Goal: Task Accomplishment & Management: Manage account settings

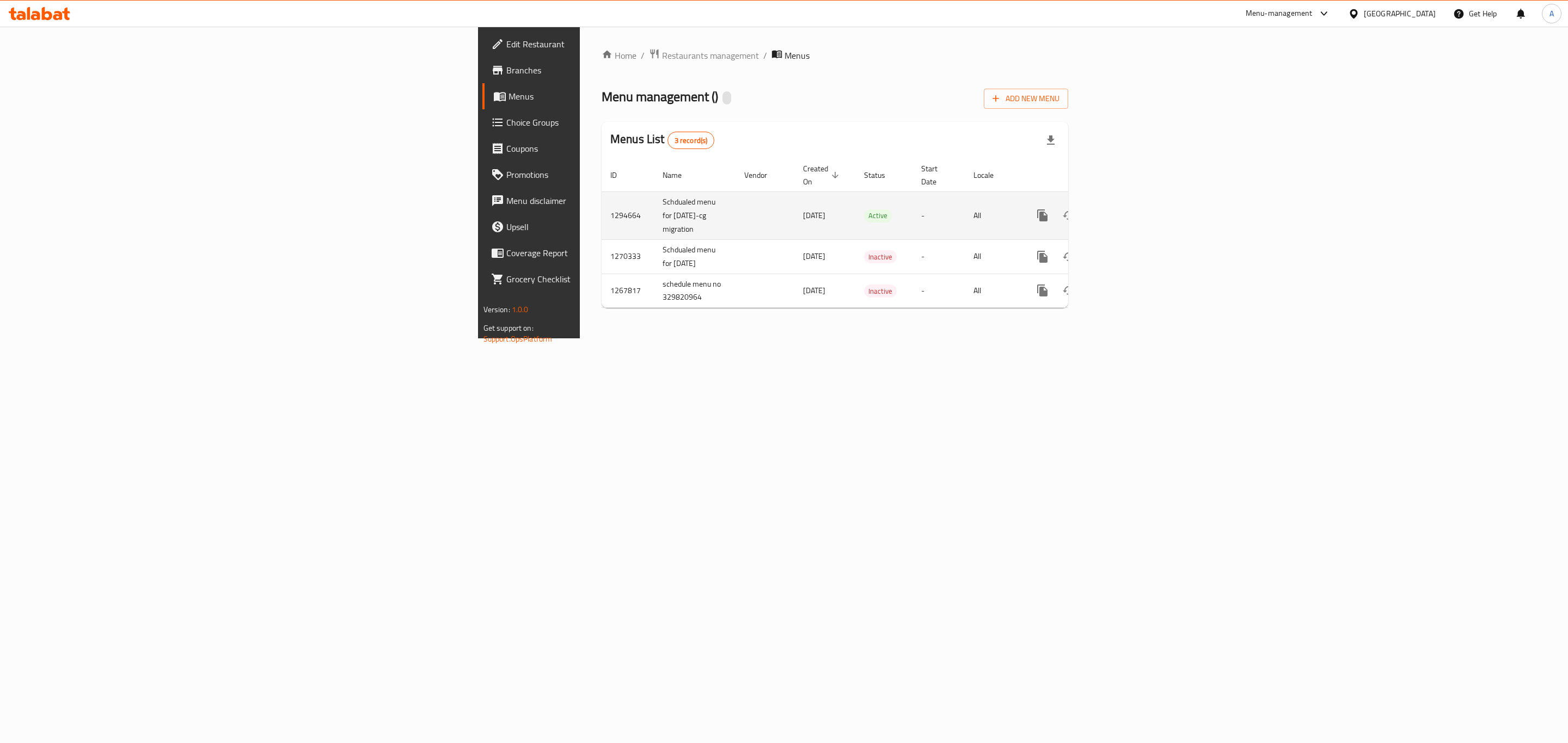
click at [1128, 209] on icon "enhanced table" at bounding box center [1121, 215] width 13 height 13
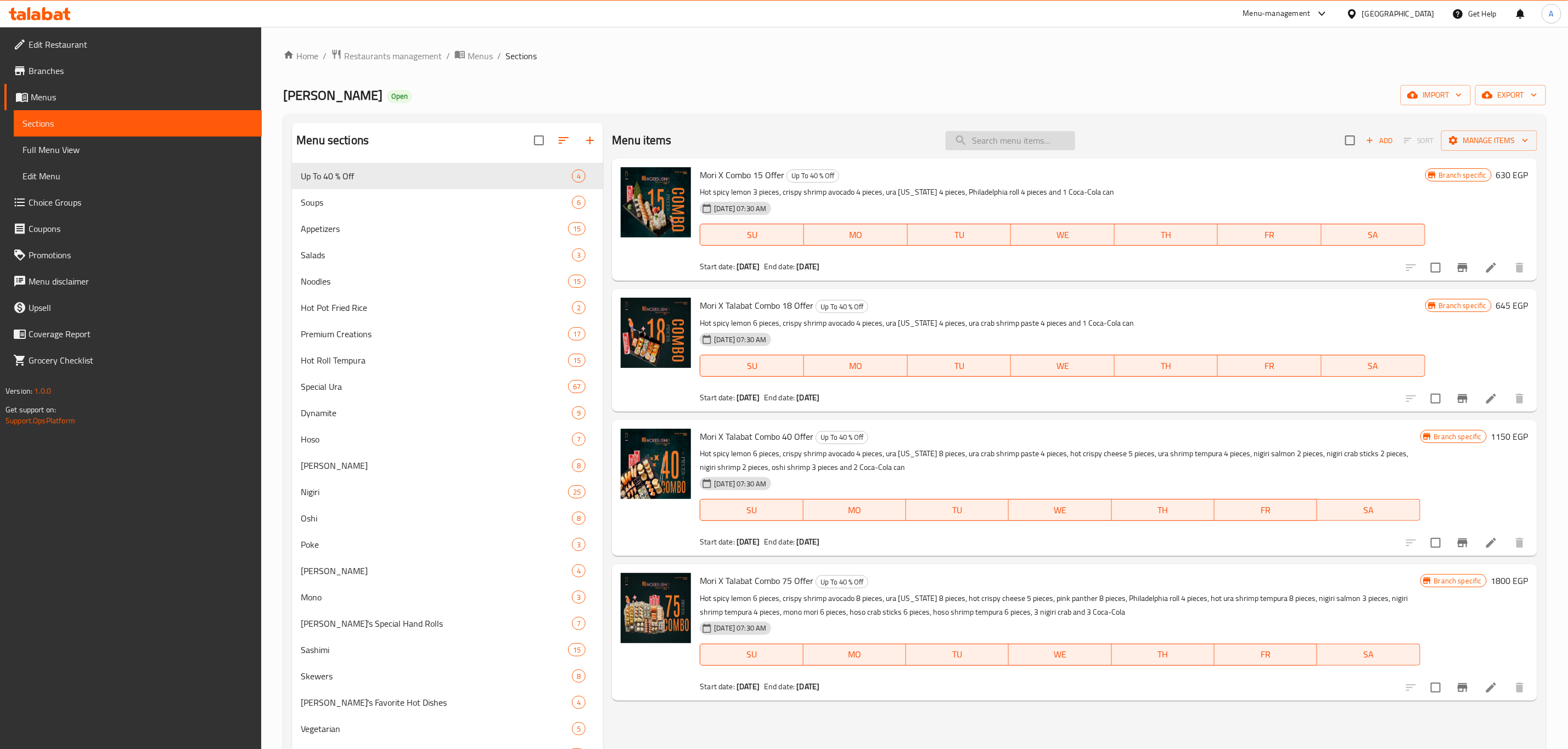
click at [1000, 142] on input "search" at bounding box center [1010, 141] width 130 height 19
paste input "Add Beef"
type input "Add Beef"
click at [1012, 137] on input "search" at bounding box center [1010, 141] width 130 height 19
paste input "Add Beef"
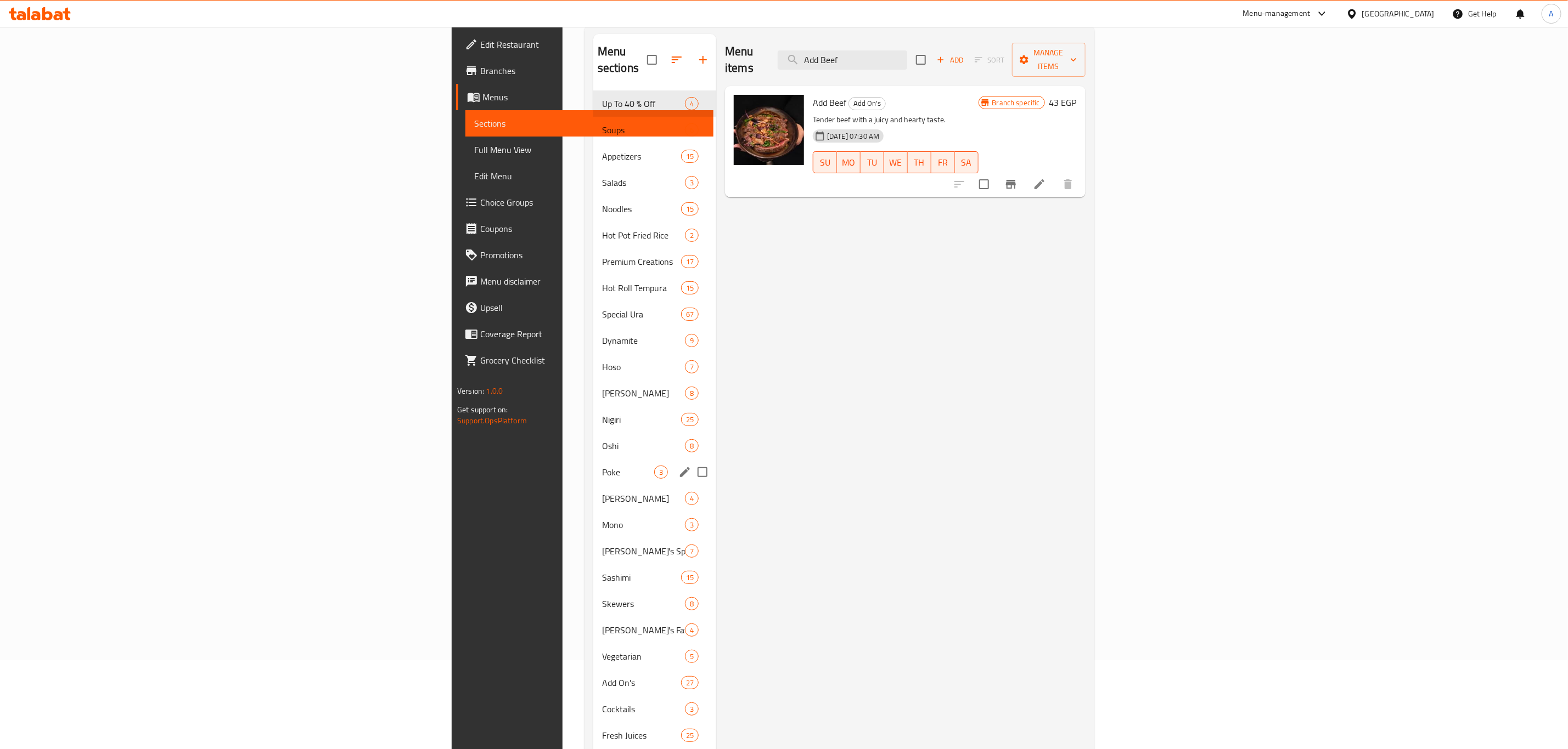
scroll to position [211, 0]
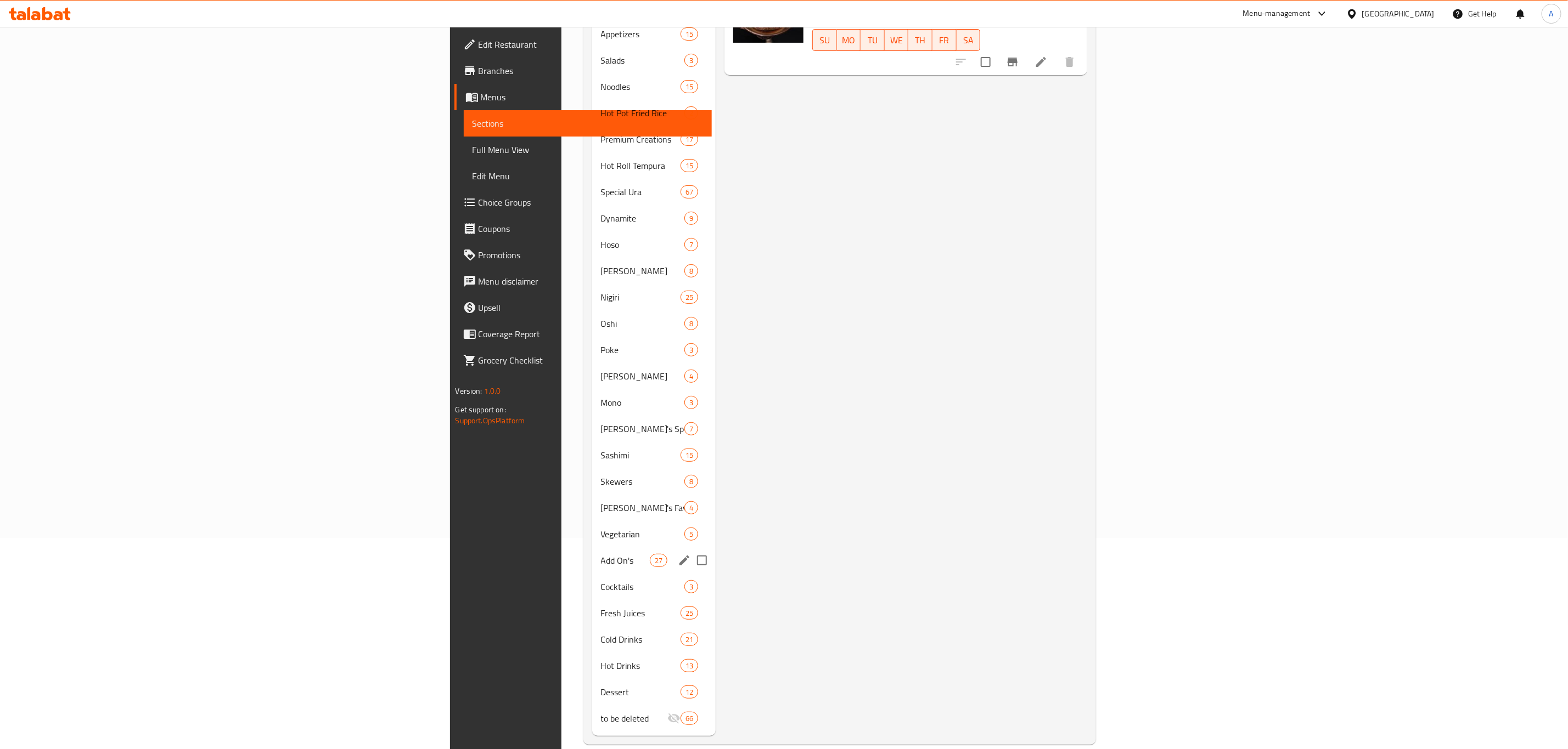
type input "Add Beef"
click at [592, 550] on div "Add On's 27" at bounding box center [654, 560] width 124 height 26
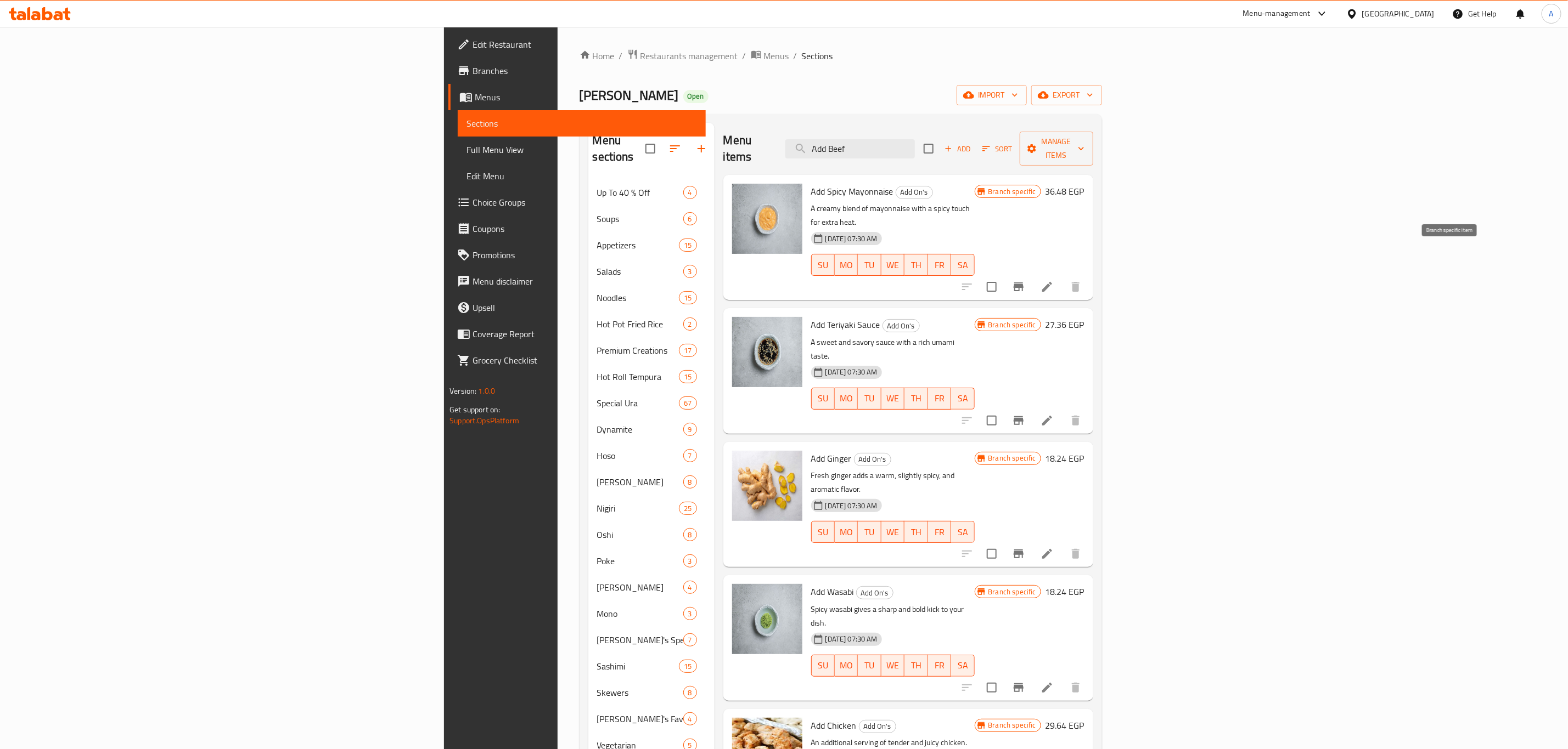
click at [1023, 282] on icon "Branch-specific-item" at bounding box center [1019, 286] width 10 height 9
click at [915, 139] on input "Add Beef" at bounding box center [850, 149] width 130 height 19
paste input "Salmon teriyaki"
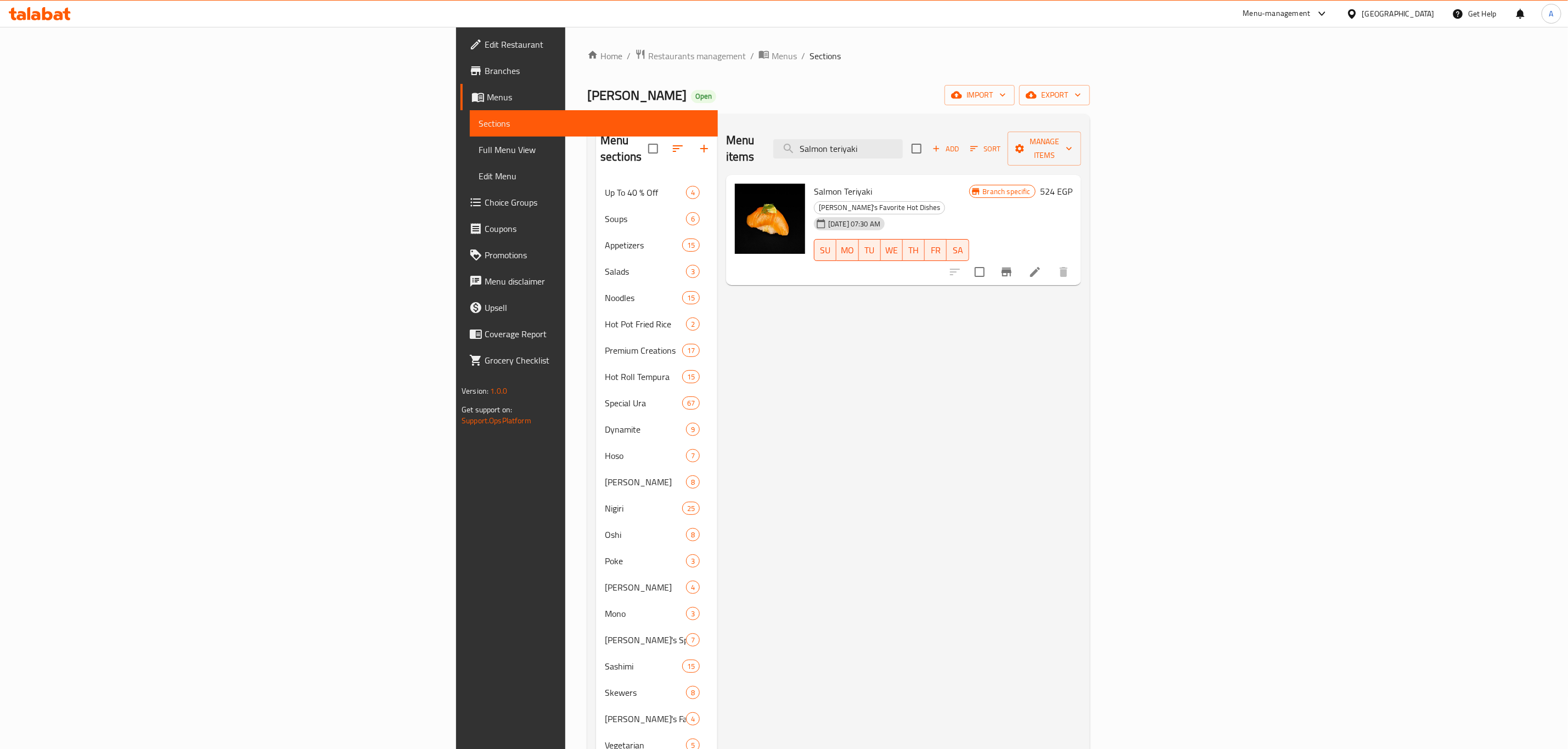
type input "Salmon teriyaki"
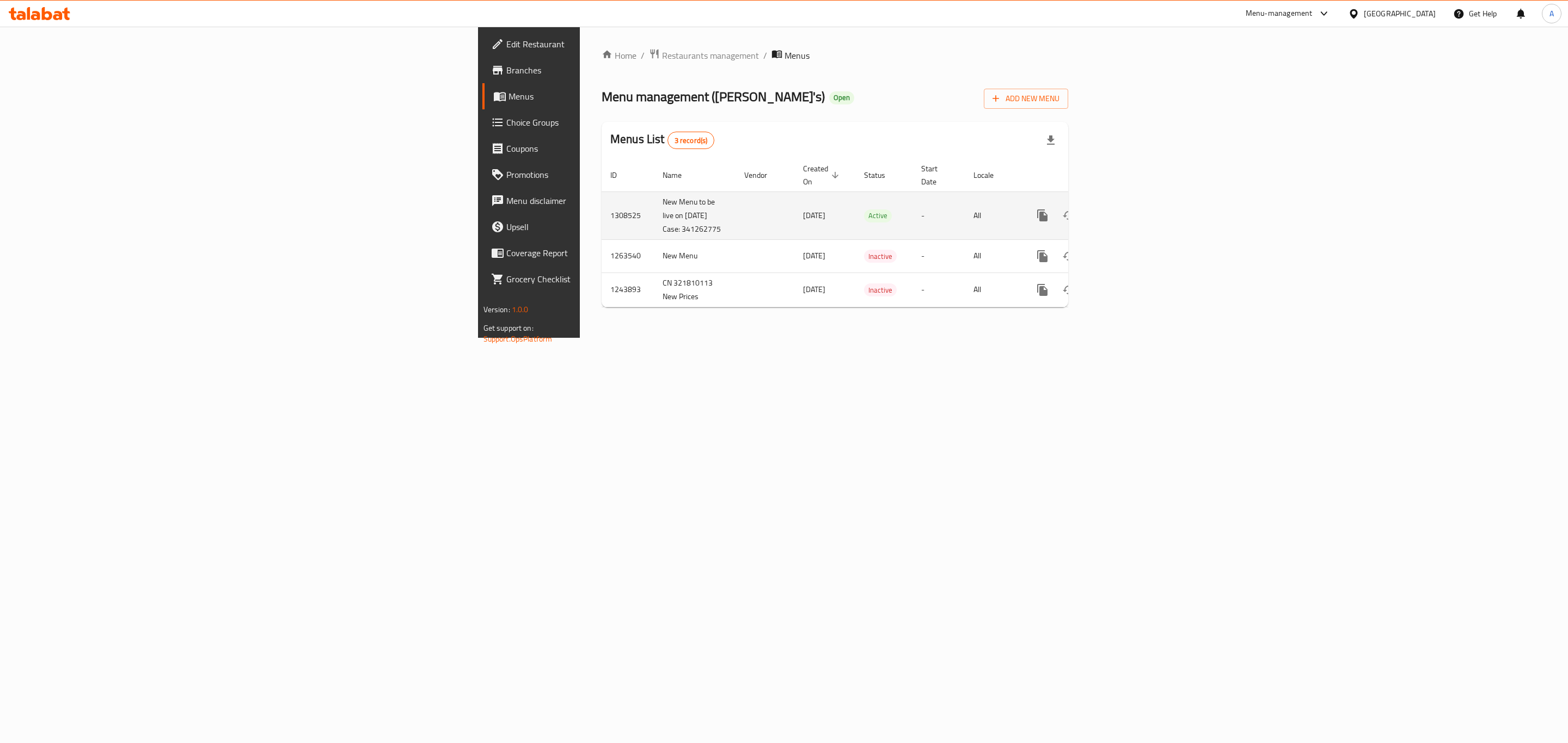
click at [1128, 213] on icon "enhanced table" at bounding box center [1121, 215] width 13 height 13
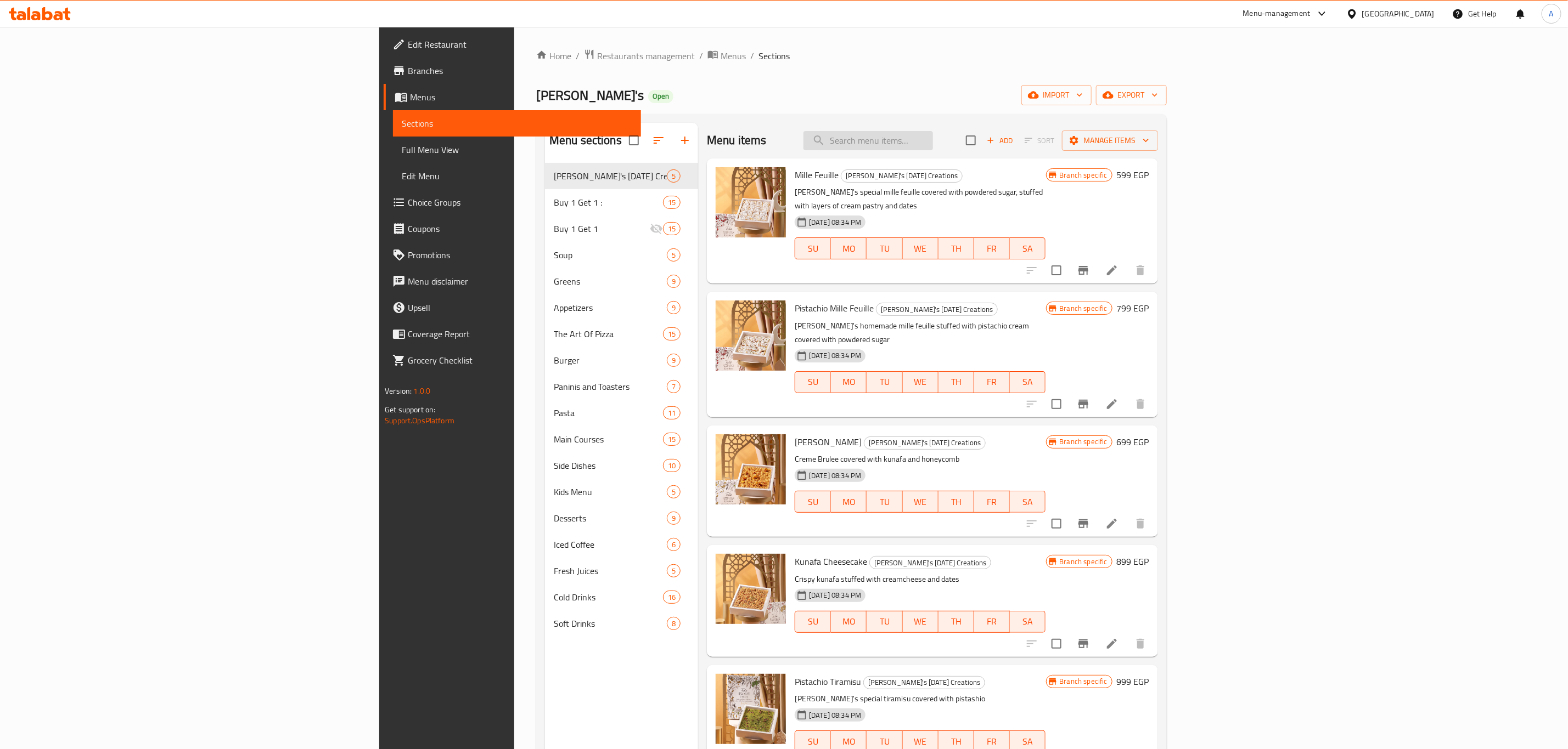
click at [933, 137] on input "search" at bounding box center [868, 141] width 130 height 19
paste input "Single Espresso"
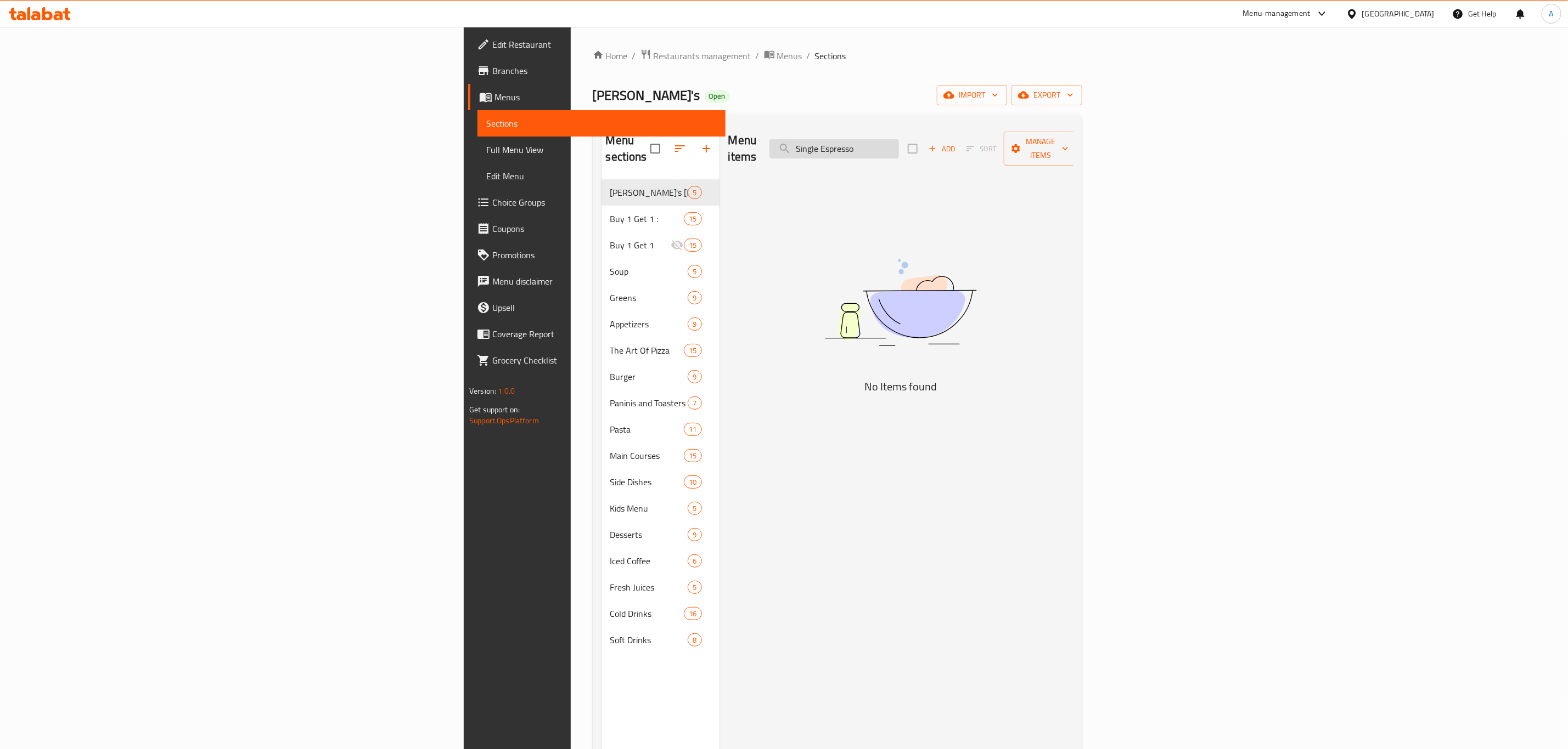
click at [899, 145] on input "Single Espresso" at bounding box center [834, 149] width 130 height 19
paste input "Caffè Macchiat"
click at [899, 146] on input "Caffè Macchiato" at bounding box center [834, 149] width 130 height 19
paste input "Ristret"
click at [899, 149] on input "Ristretto" at bounding box center [834, 149] width 130 height 19
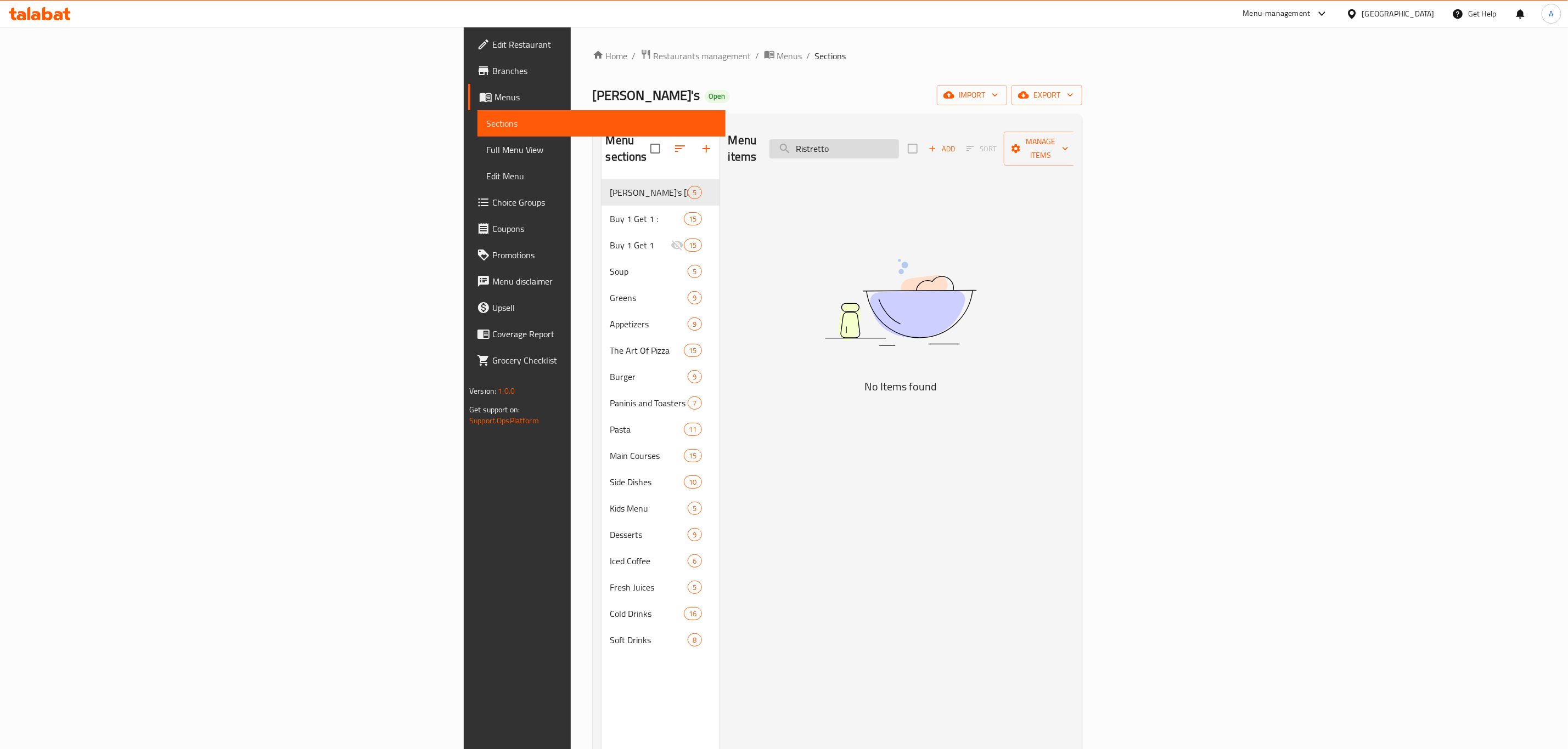
paste input "Nescafé"
click at [899, 142] on input "Nescafé" at bounding box center [834, 149] width 130 height 19
paste input "Turkish Coffe"
type input "Turkish"
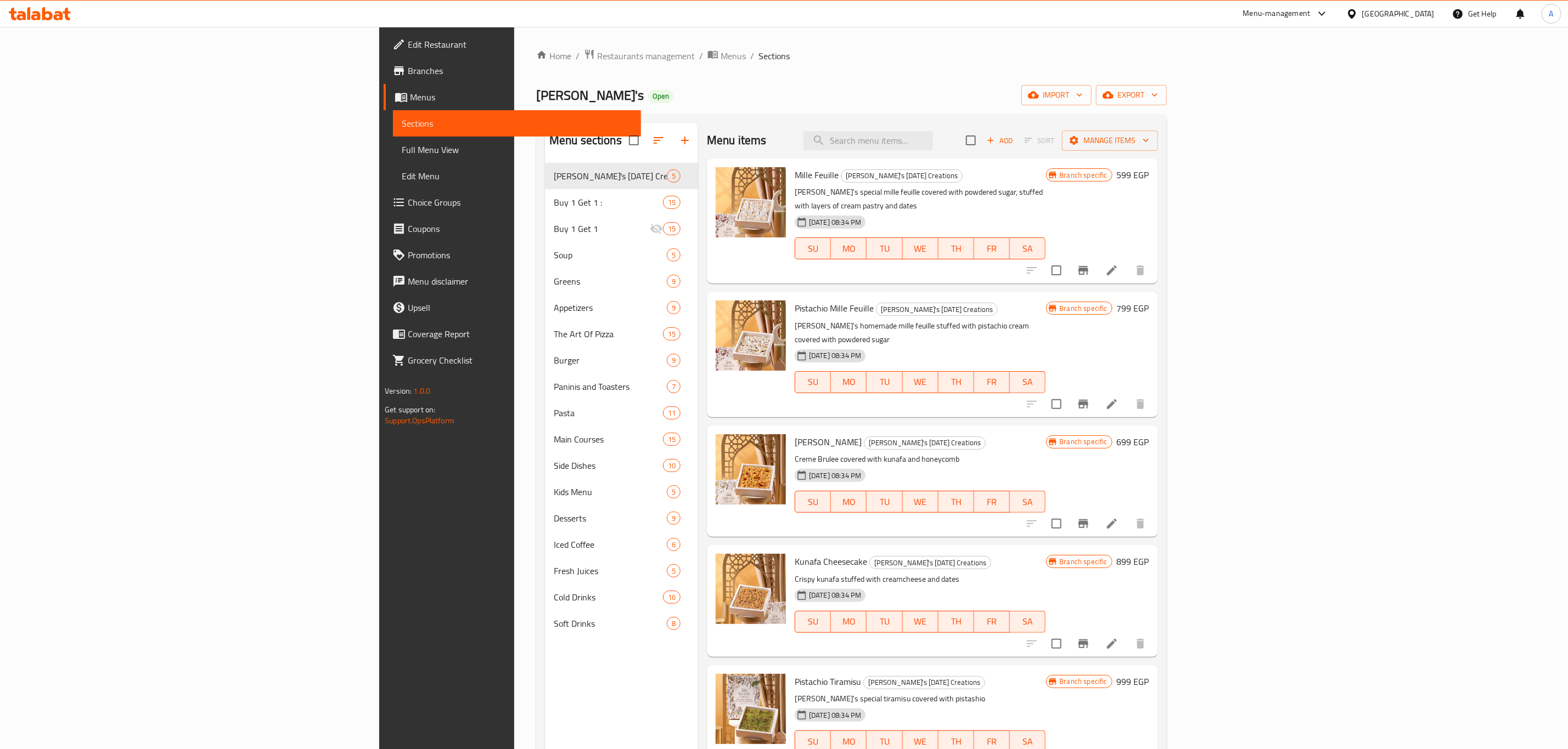
click at [1018, 152] on div "Menu items Add Sort Manage items" at bounding box center [932, 140] width 451 height 35
click at [1018, 151] on div "Menu items Add Sort Manage items" at bounding box center [932, 140] width 451 height 35
click at [933, 144] on input "search" at bounding box center [868, 141] width 130 height 19
paste input "Watermelon Mint"
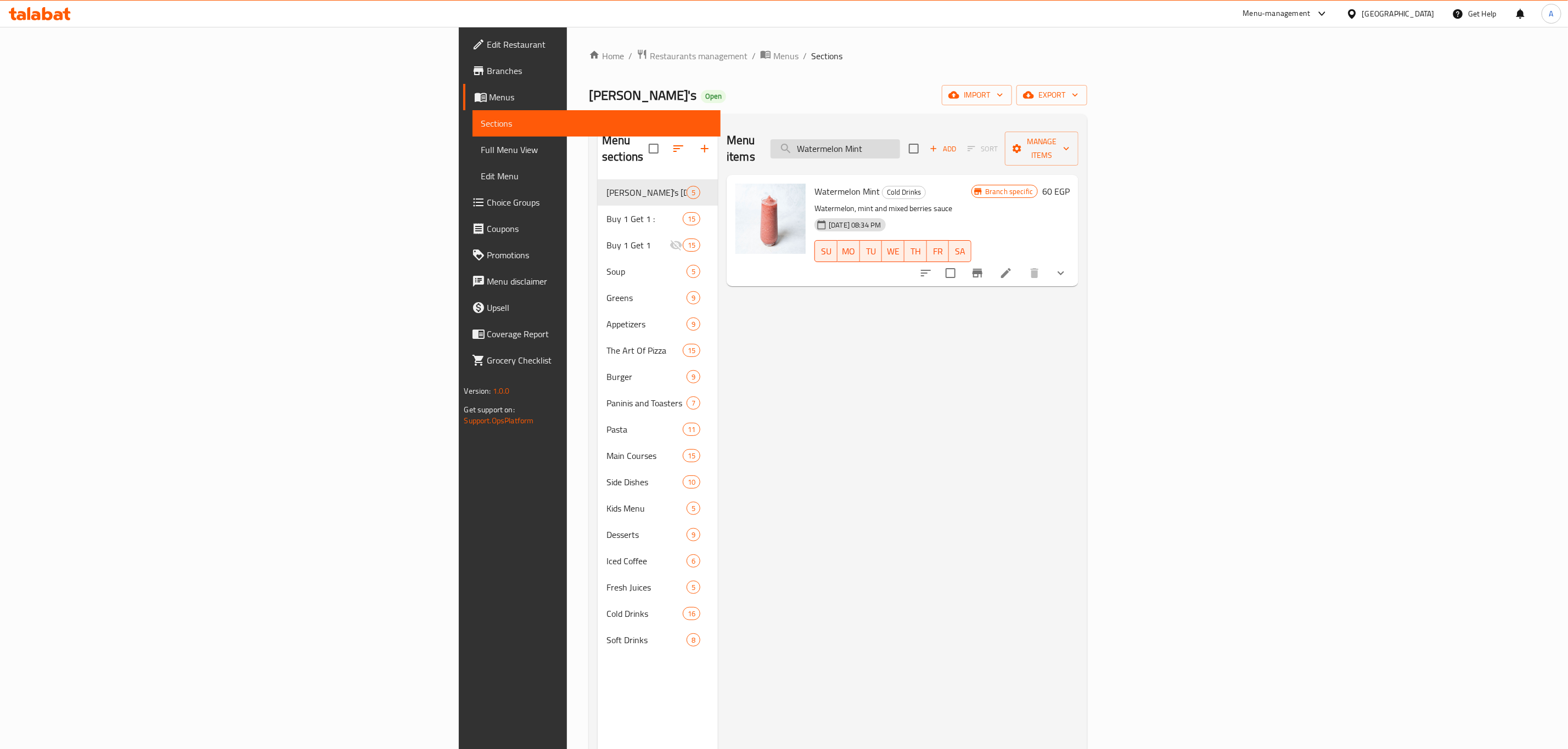
click at [900, 139] on input "Watermelon Mint" at bounding box center [835, 149] width 130 height 19
paste input "Kiwi Mango"
click at [900, 144] on input "Kiwi Mango" at bounding box center [835, 149] width 130 height 19
paste input "Lemon Mint"
click at [1058, 130] on div "Menu items Lemon Mint Add Sort Manage items" at bounding box center [902, 149] width 352 height 52
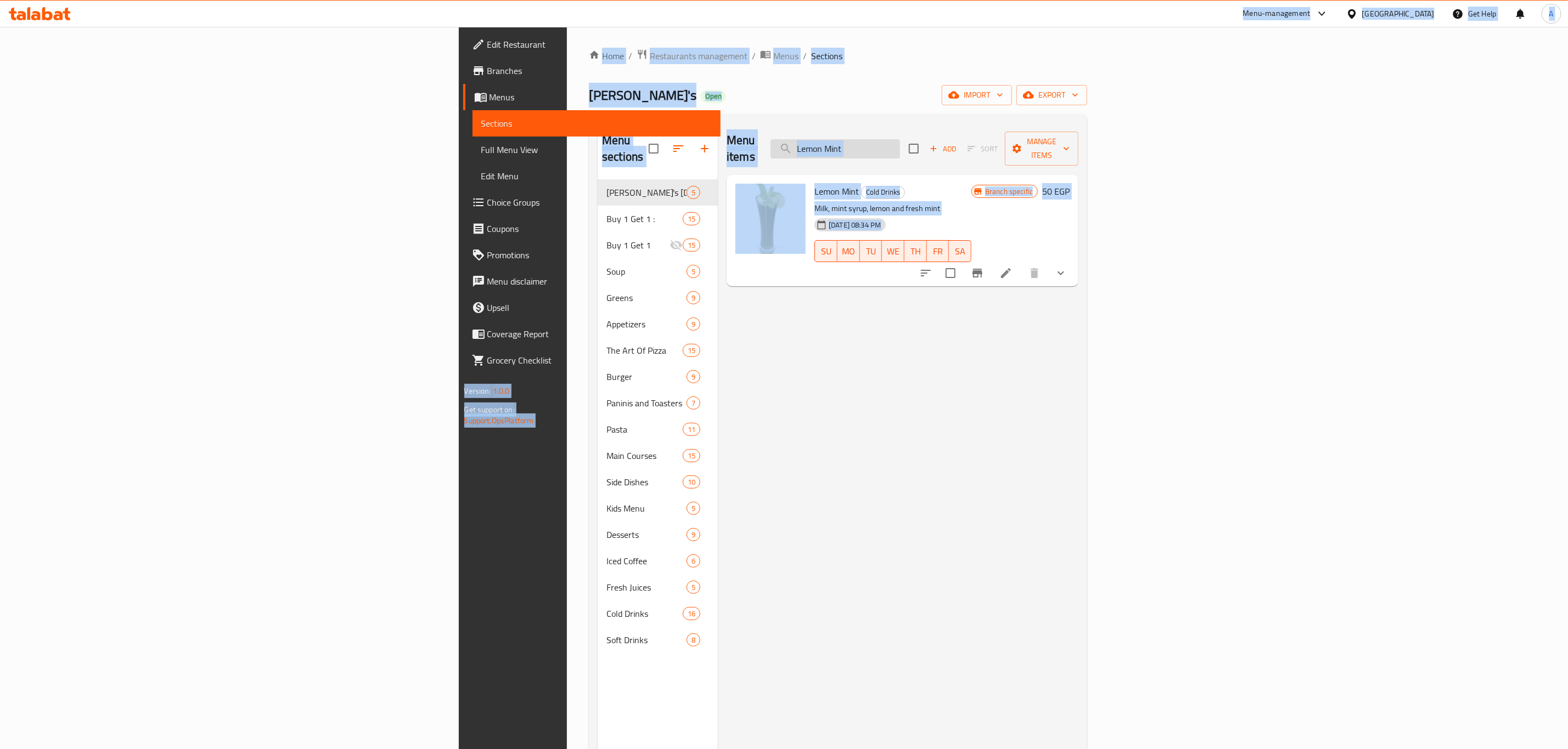
click at [900, 139] on input "Lemon Mint" at bounding box center [835, 149] width 130 height 19
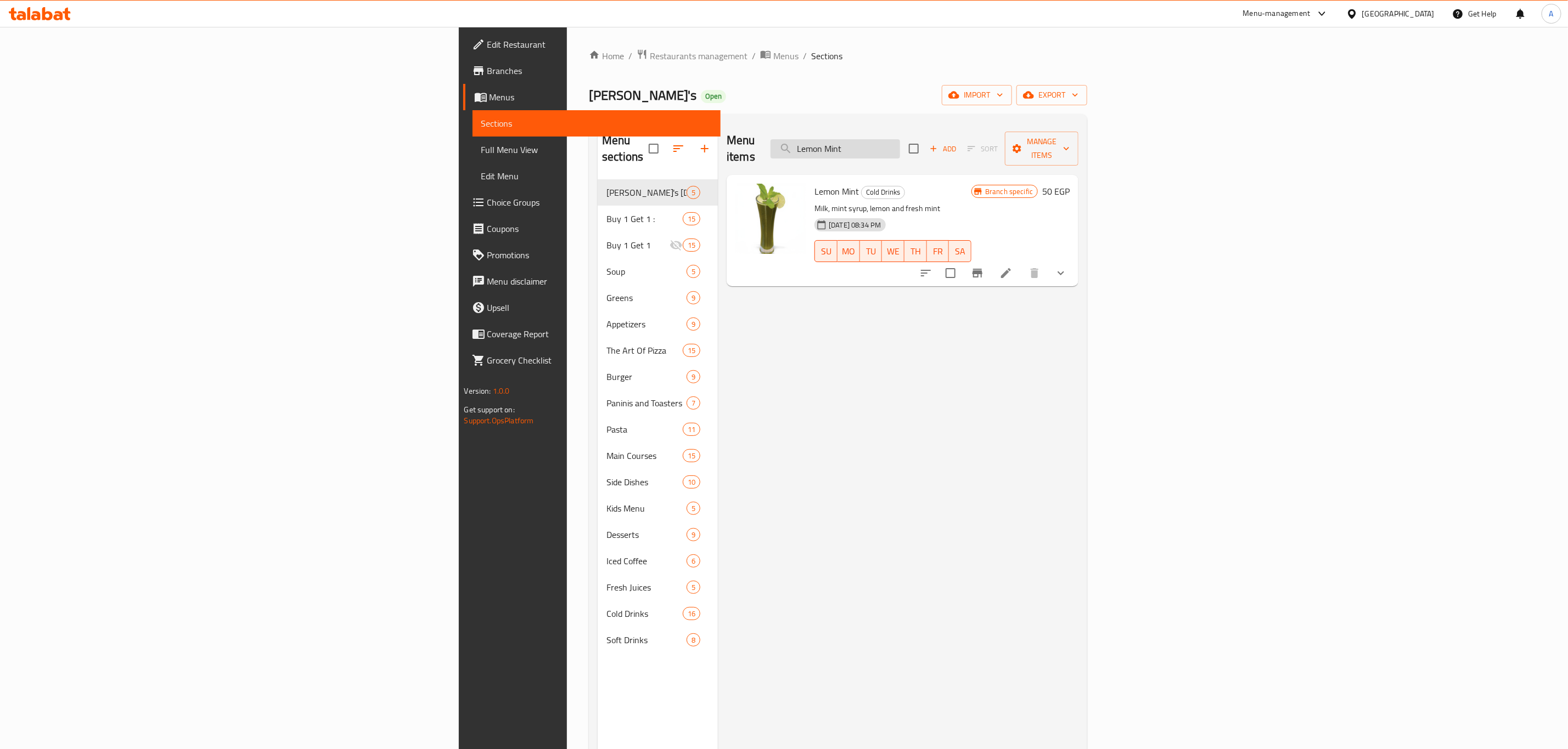
paste input "Strawberry Mojito Popping"
click at [900, 145] on input "Strawberry Mojito" at bounding box center [835, 149] width 130 height 19
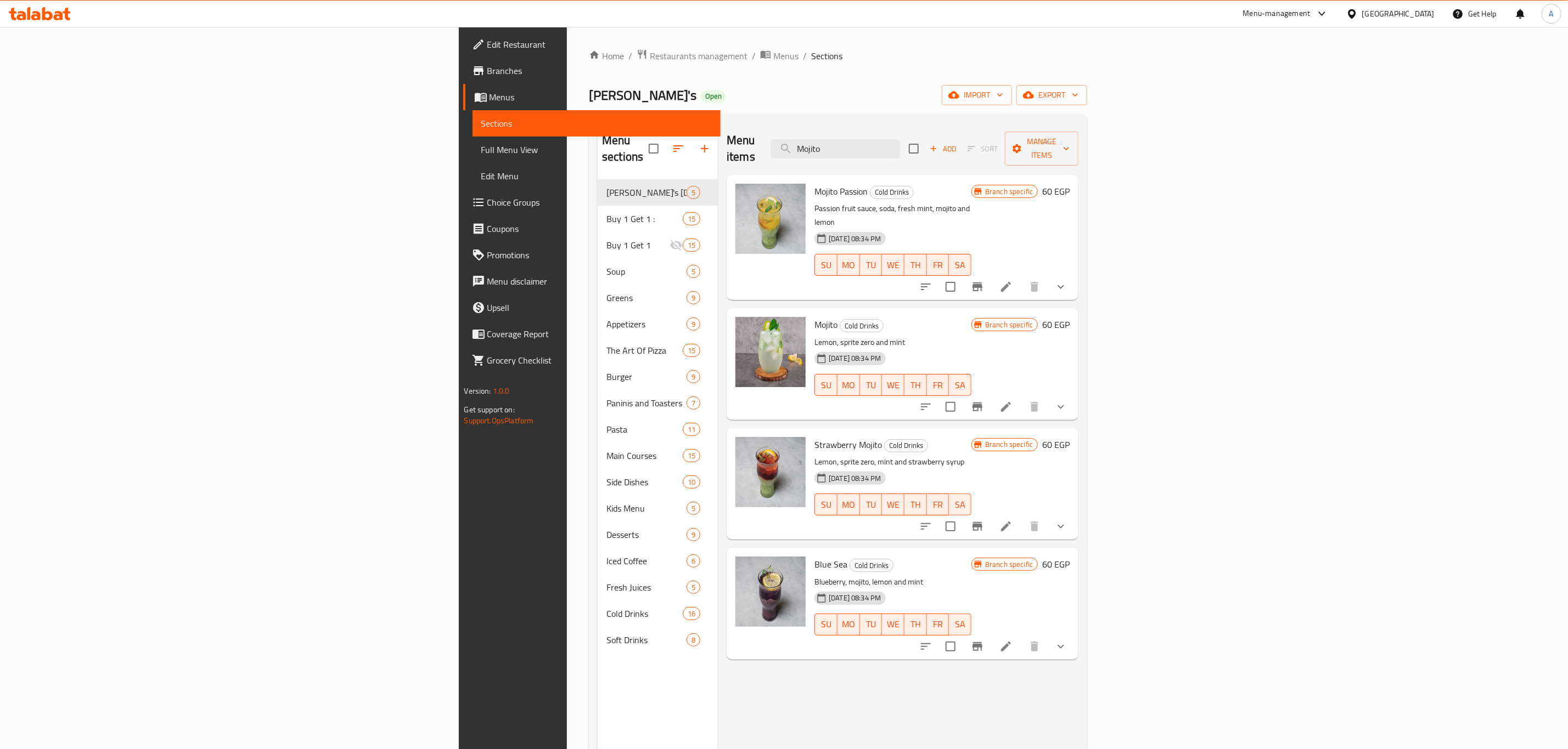
click at [815, 183] on span "Mojito Passion" at bounding box center [841, 191] width 54 height 17
copy h6 "Mojito Passion"
click at [815, 316] on span "Mojito" at bounding box center [826, 324] width 23 height 17
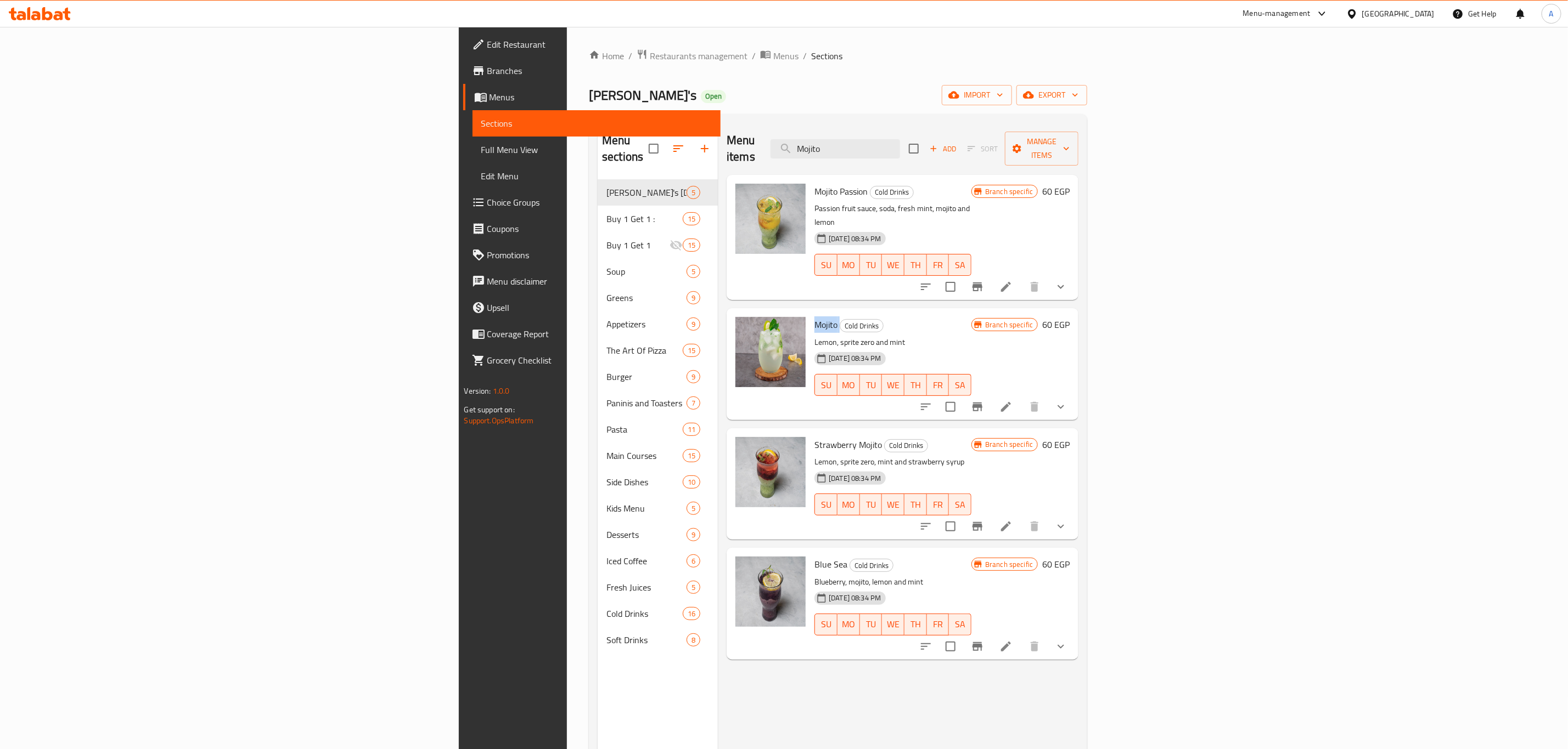
click at [815, 316] on span "Mojito" at bounding box center [826, 324] width 23 height 17
copy h6 "Mojito"
click at [810, 433] on div "Strawberry Mojito Cold Drinks Lemon, sprite zero, mint and strawberry syrup 27-…" at bounding box center [893, 484] width 166 height 102
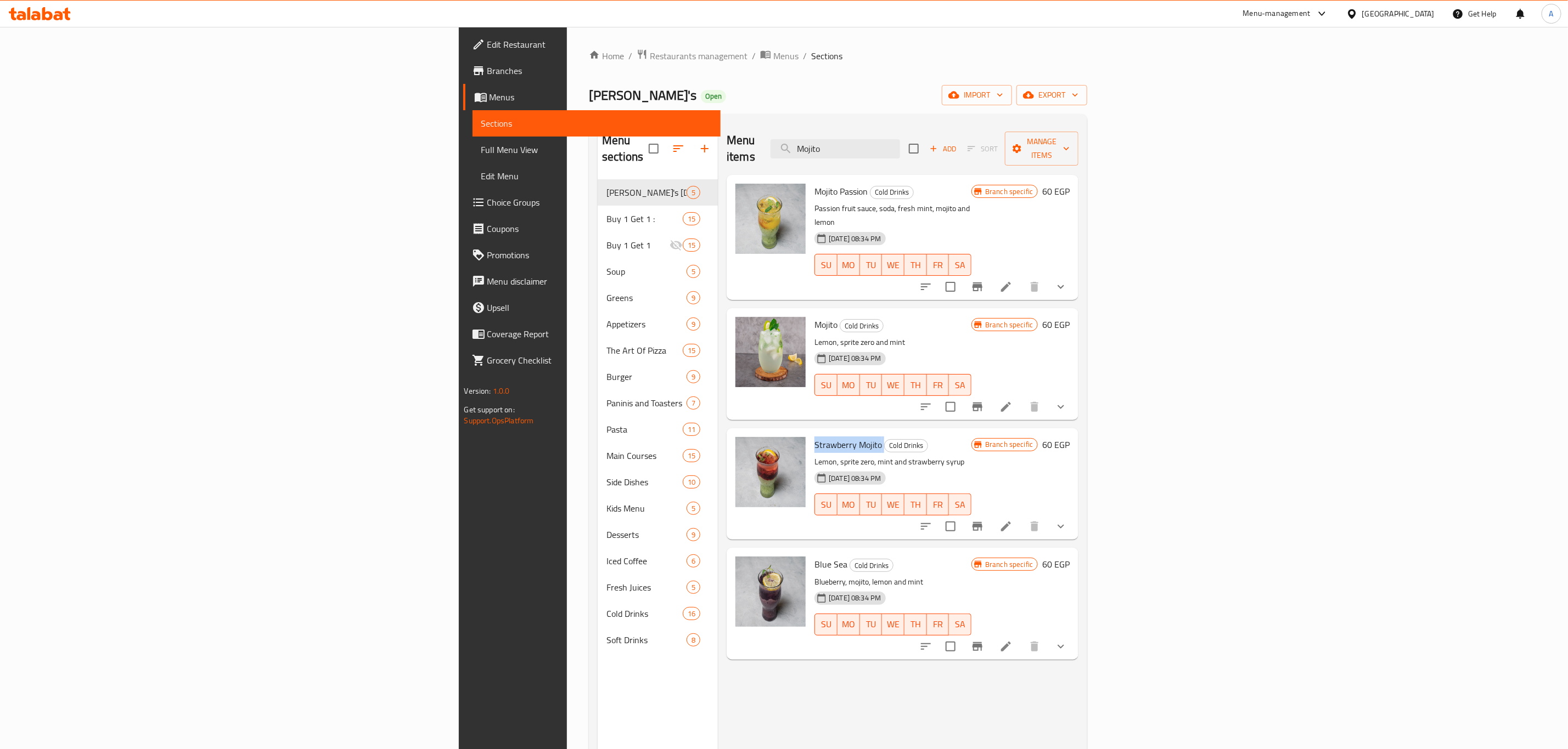
copy h6 "Strawberry Mojito"
click at [997, 157] on div "Menu items Mojito Add Sort Manage items" at bounding box center [902, 149] width 352 height 52
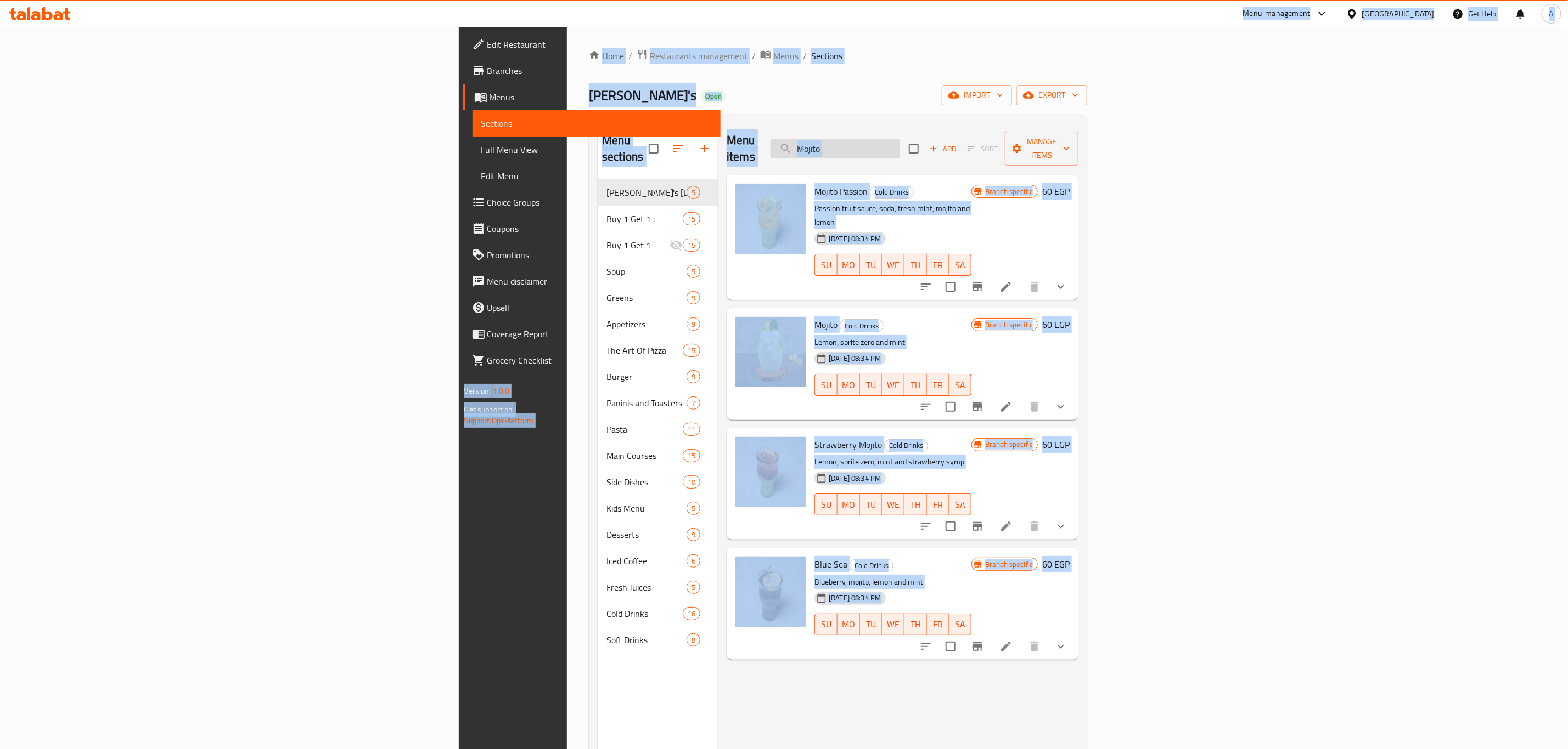
click at [900, 139] on input "Mojito" at bounding box center [835, 149] width 130 height 19
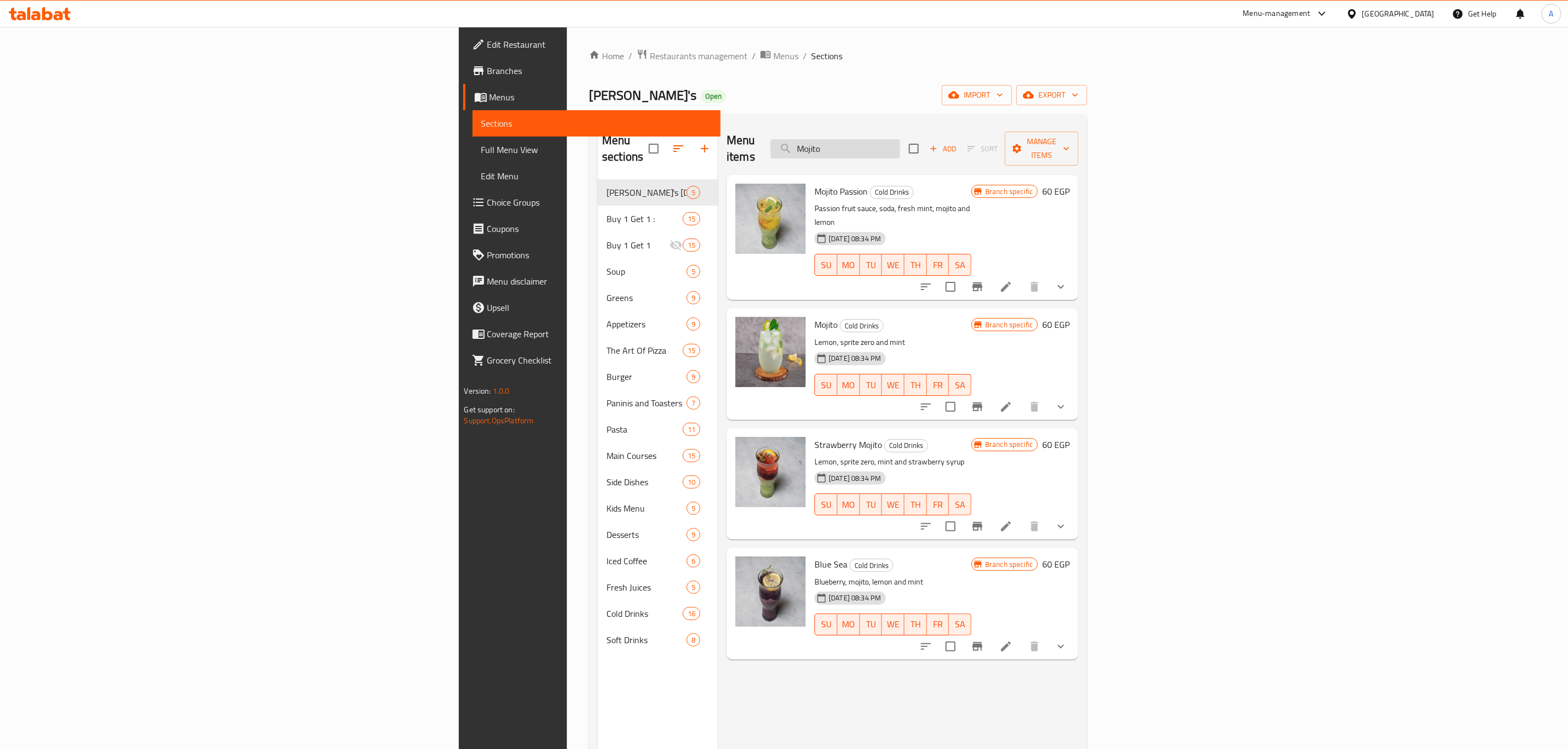
paste input "ango Peach New"
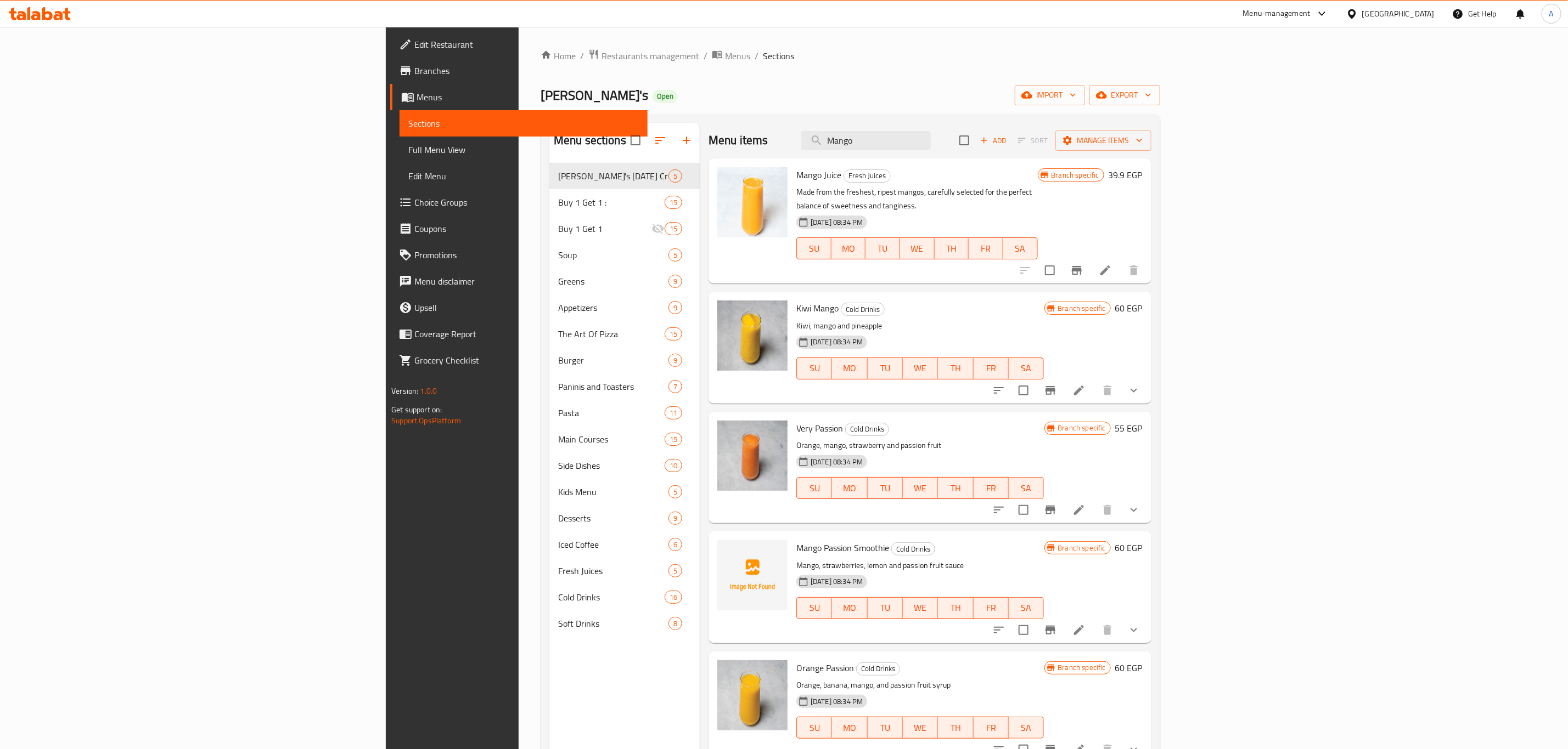
click at [1036, 127] on div "Menu items Mango Add Sort Manage items" at bounding box center [930, 140] width 443 height 35
click at [930, 132] on input "Mango" at bounding box center [866, 141] width 130 height 19
paste input "Pina Colada New"
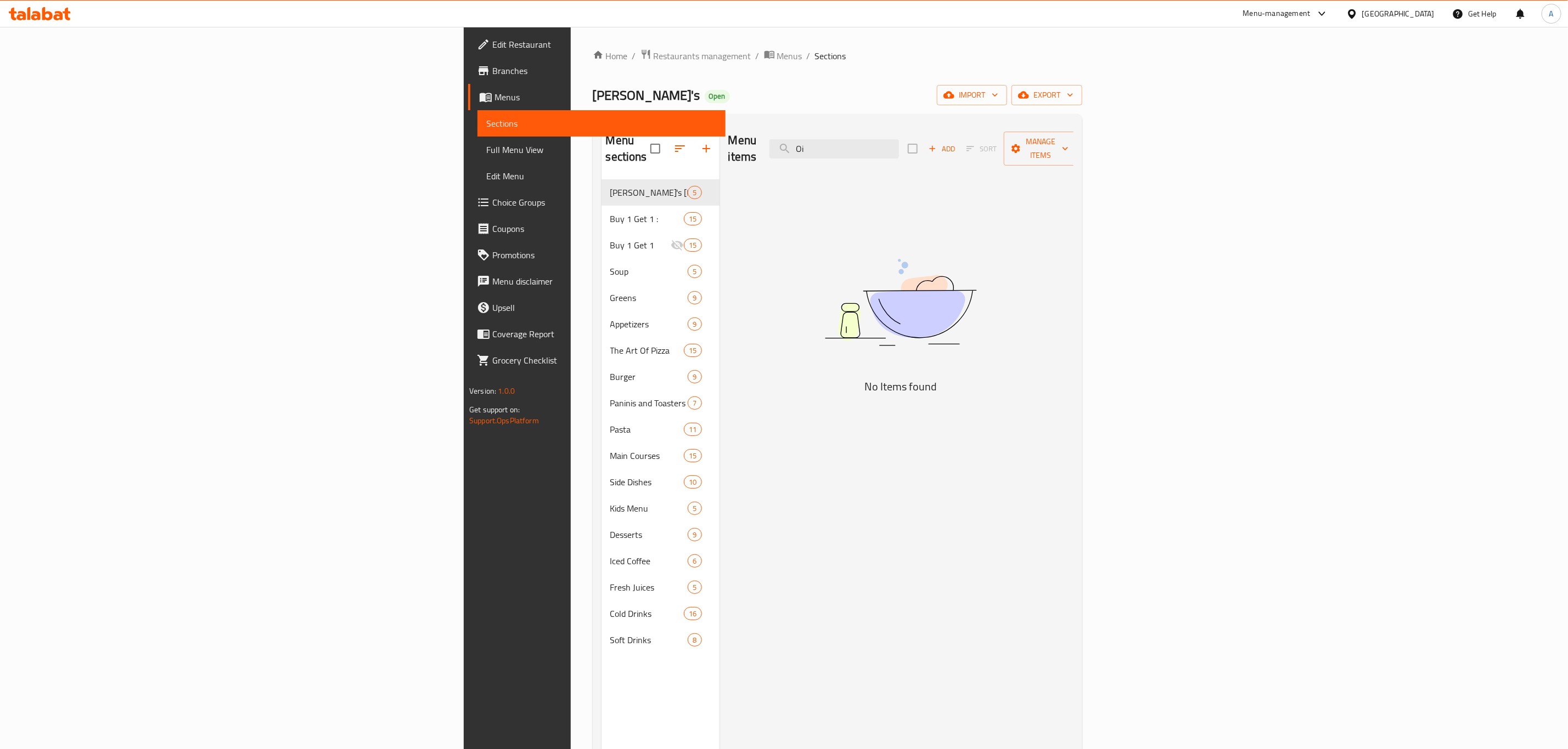
type input "O"
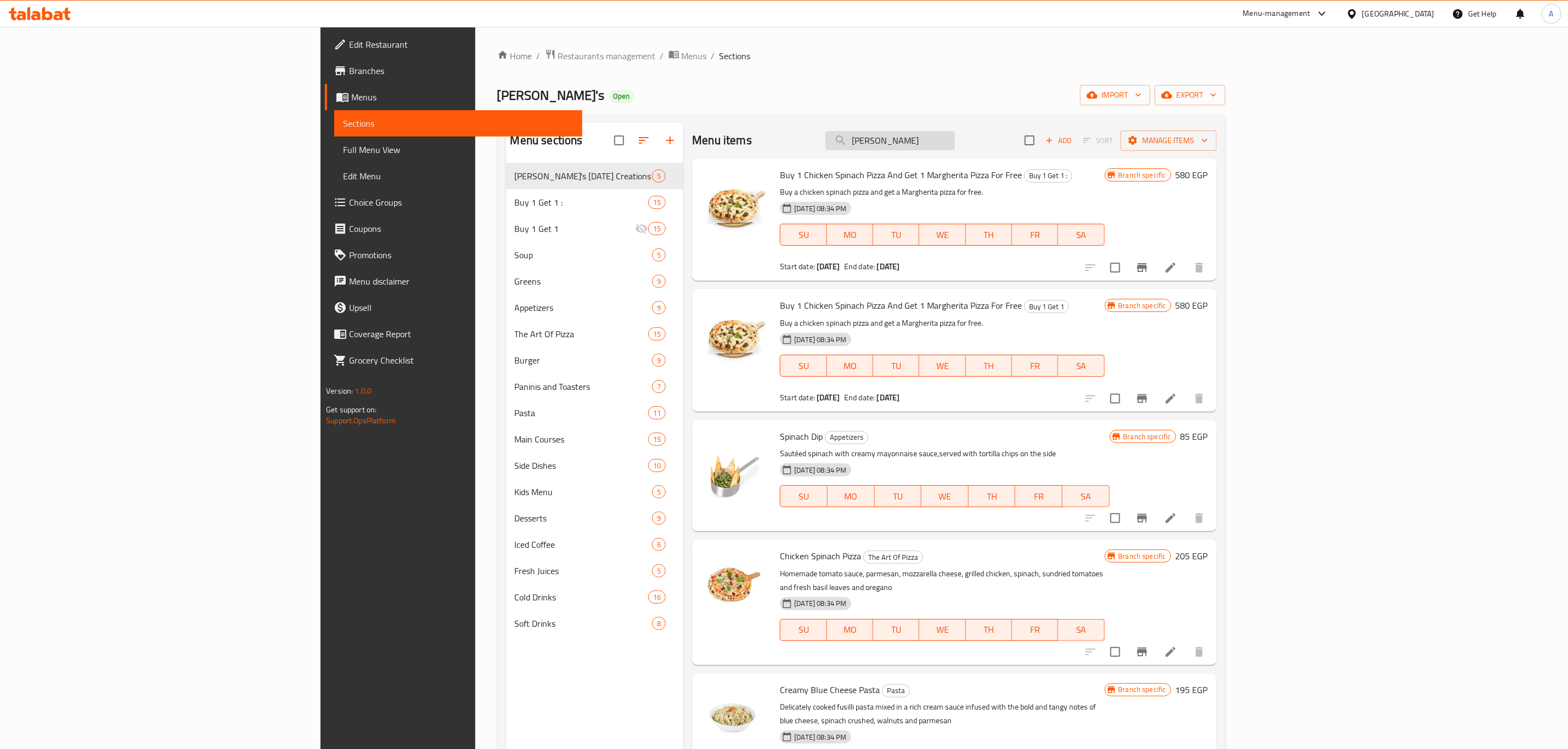
click at [955, 137] on input "Pina" at bounding box center [890, 141] width 130 height 19
paste input "each Passion New"
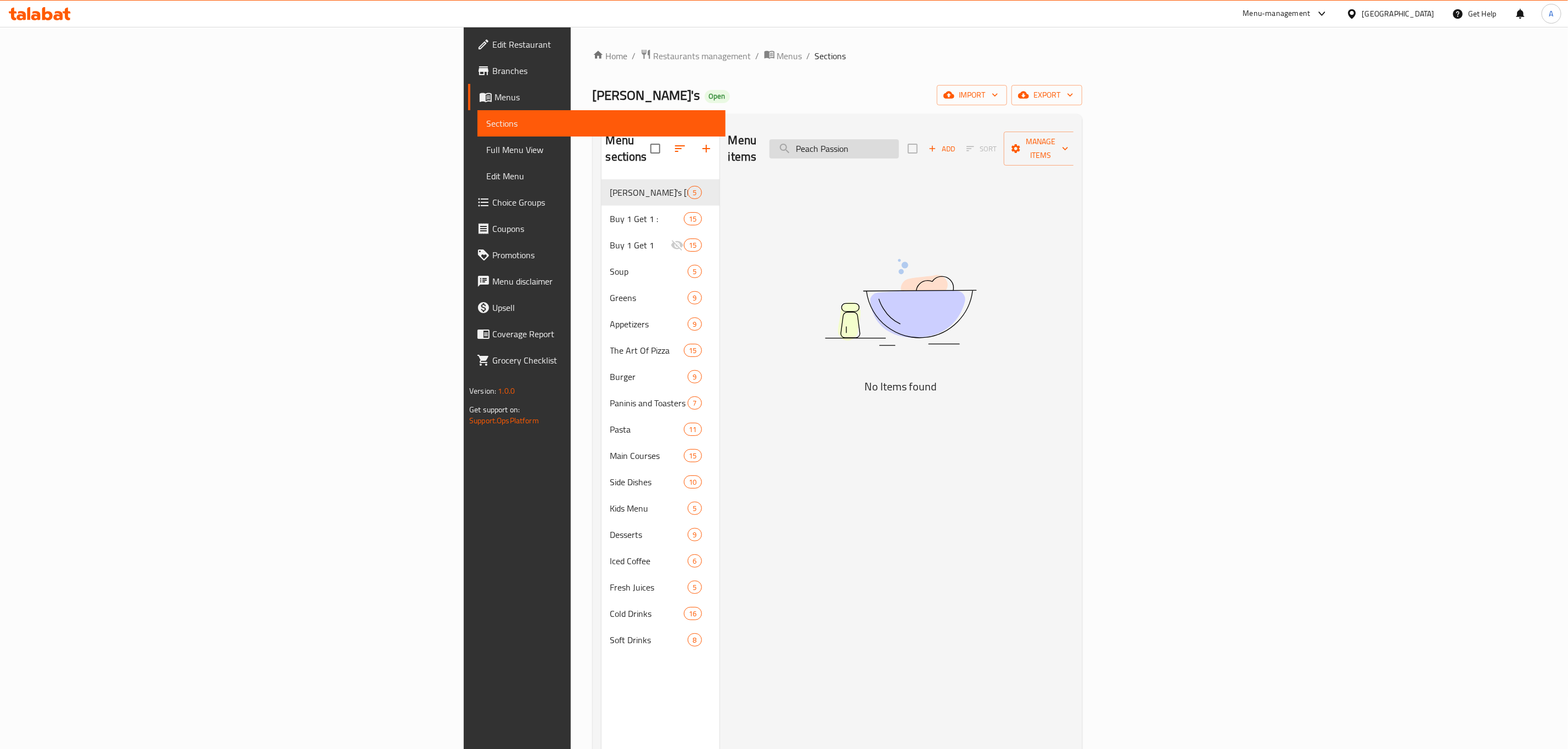
type input "Peach Passion"
